Goal: Transaction & Acquisition: Purchase product/service

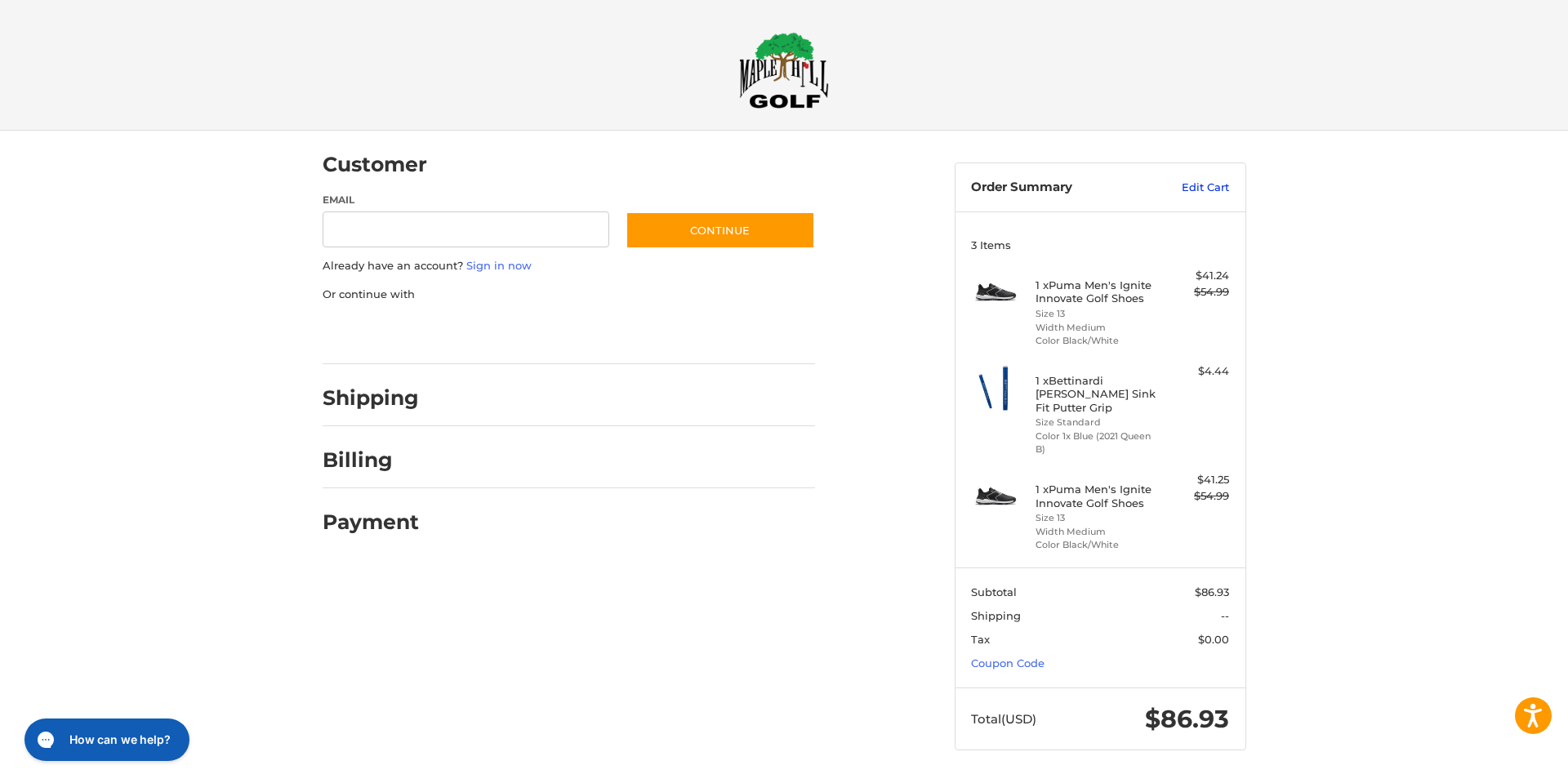
click at [1210, 187] on link "Edit Cart" at bounding box center [1188, 188] width 83 height 16
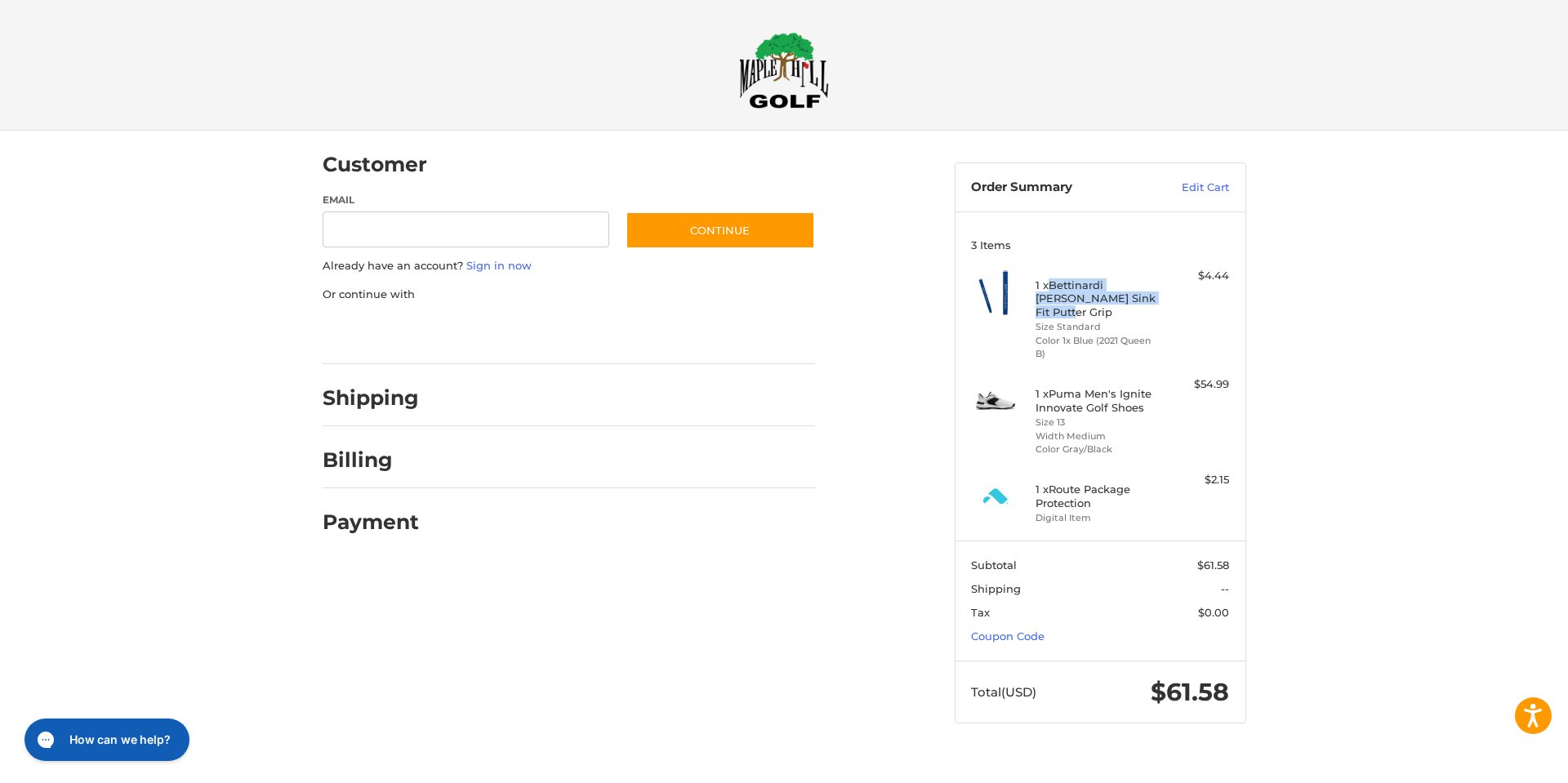
drag, startPoint x: 1050, startPoint y: 284, endPoint x: 1152, endPoint y: 301, distance: 103.4
click at [1152, 301] on h4 "1 x Bettinardi [PERSON_NAME] Sink Fit Putter Grip" at bounding box center [1097, 298] width 125 height 40
copy h4 "Bettinardi [PERSON_NAME] Sink Fit Putter Grip"
